Goal: Find specific page/section

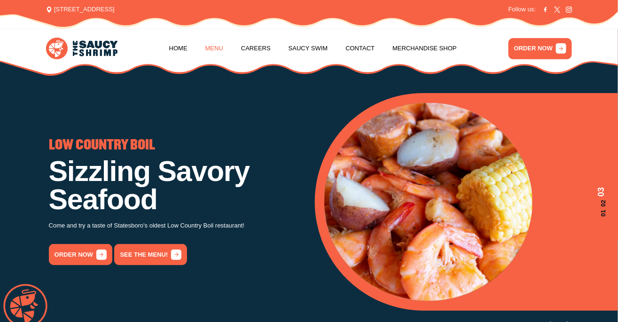
click at [219, 47] on link "Menu" at bounding box center [215, 49] width 18 height 36
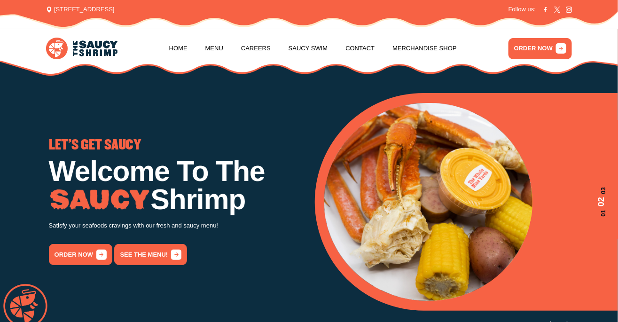
click at [145, 252] on link "See the menu!" at bounding box center [150, 254] width 73 height 21
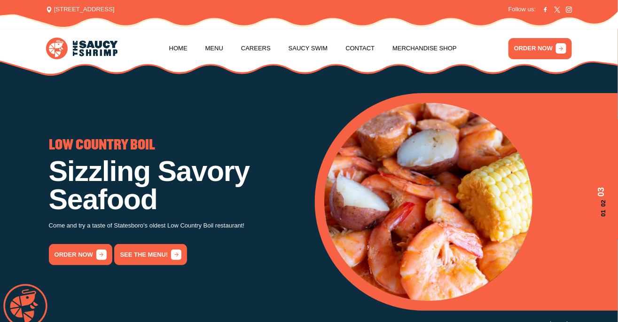
click at [141, 260] on link "See the menu!" at bounding box center [150, 254] width 73 height 21
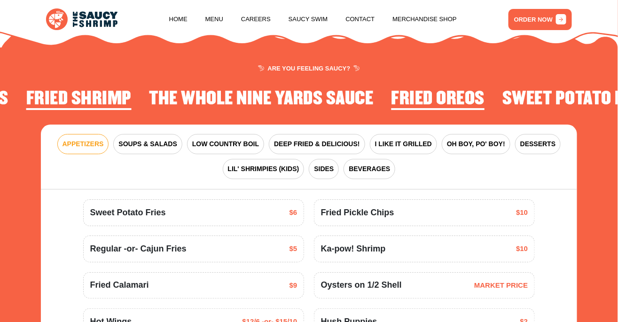
scroll to position [990, 0]
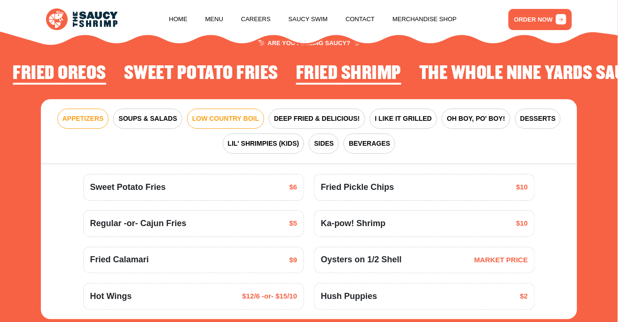
click at [225, 119] on span "LOW COUNTRY BOIL" at bounding box center [225, 119] width 67 height 10
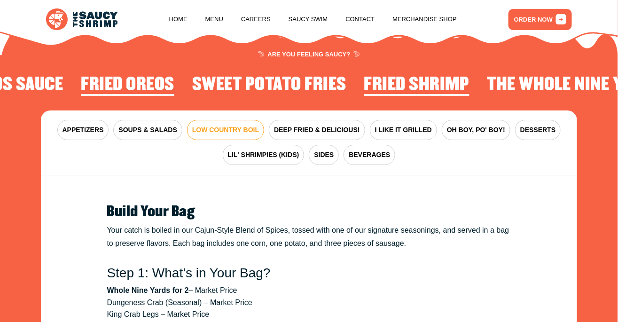
scroll to position [973, 0]
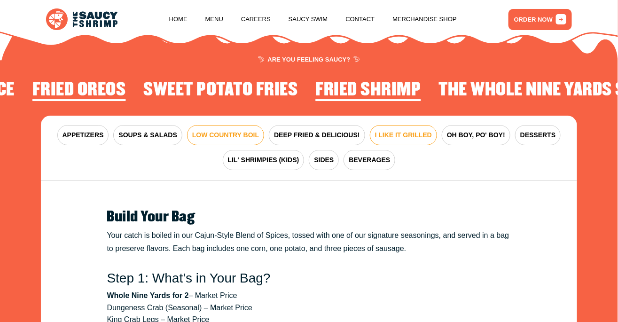
click at [398, 139] on span "I LIKE IT GRILLED" at bounding box center [403, 135] width 57 height 10
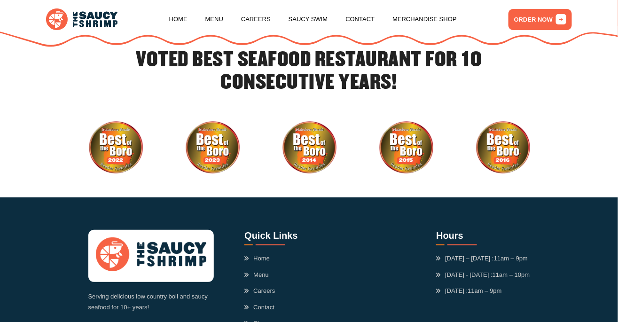
scroll to position [2327, 0]
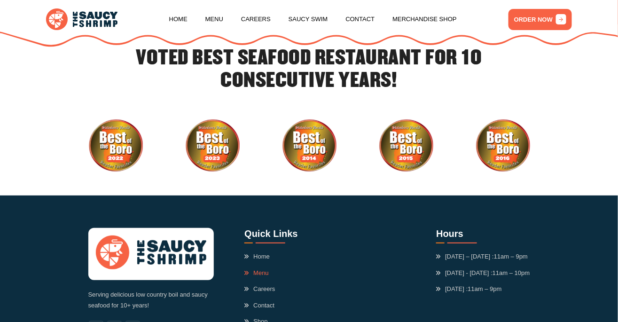
click at [262, 269] on link "Menu" at bounding box center [257, 273] width 24 height 9
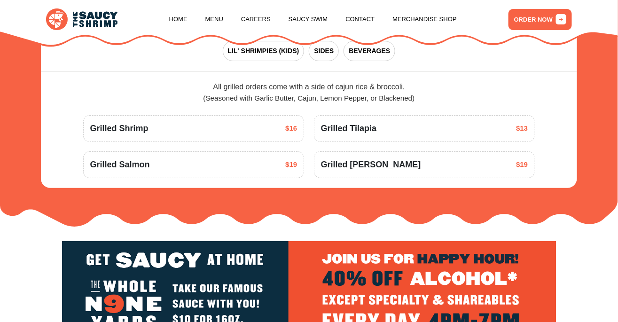
scroll to position [990, 0]
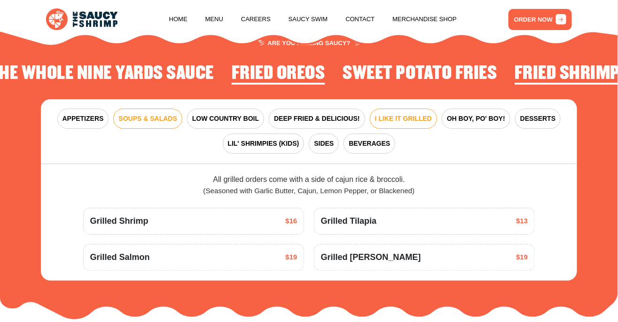
click at [155, 119] on span "SOUPS & SALADS" at bounding box center [148, 119] width 58 height 10
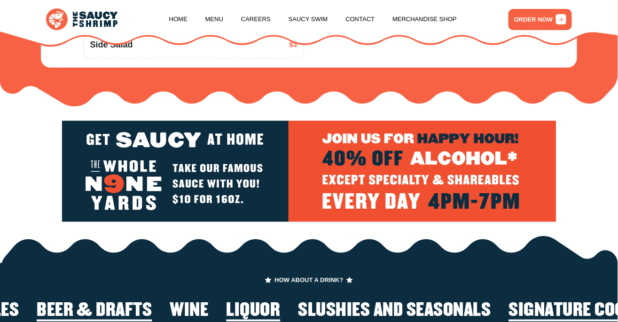
scroll to position [1264, 0]
